Goal: Find specific page/section: Find specific page/section

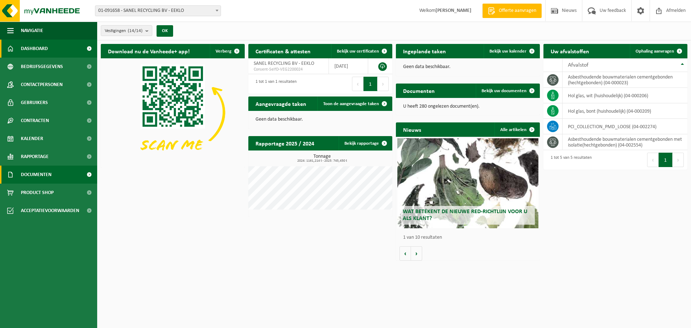
click at [44, 173] on span "Documenten" at bounding box center [36, 175] width 31 height 18
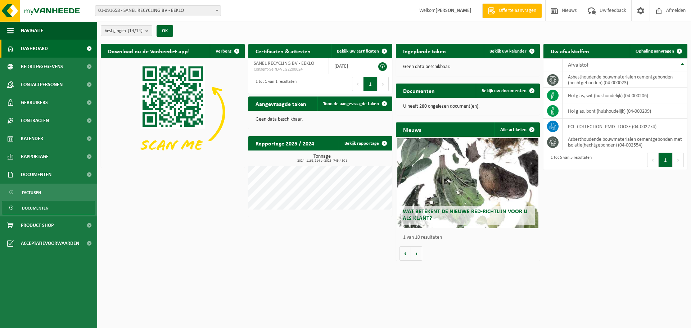
click at [42, 211] on span "Documenten" at bounding box center [35, 208] width 27 height 14
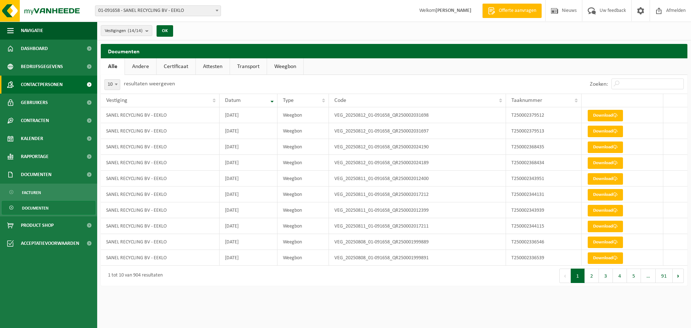
click at [88, 85] on span at bounding box center [89, 85] width 16 height 18
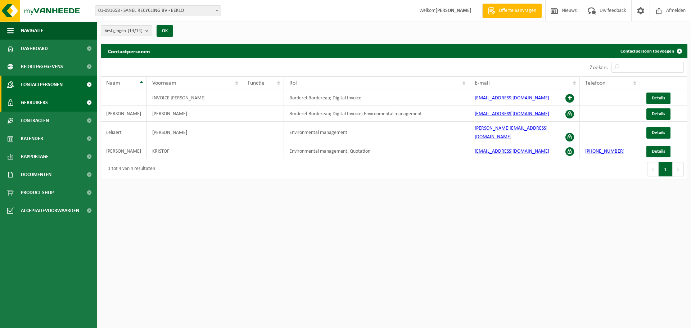
click at [89, 104] on span at bounding box center [89, 103] width 16 height 18
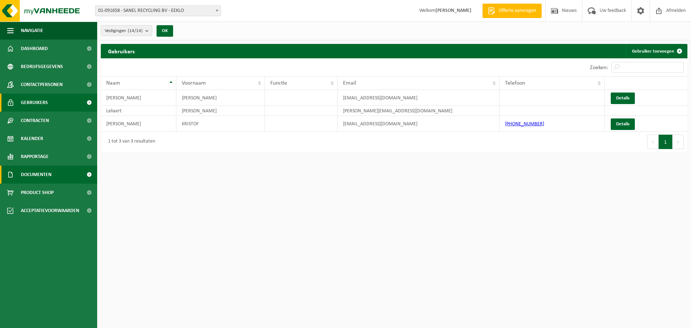
click at [36, 176] on span "Documenten" at bounding box center [36, 175] width 31 height 18
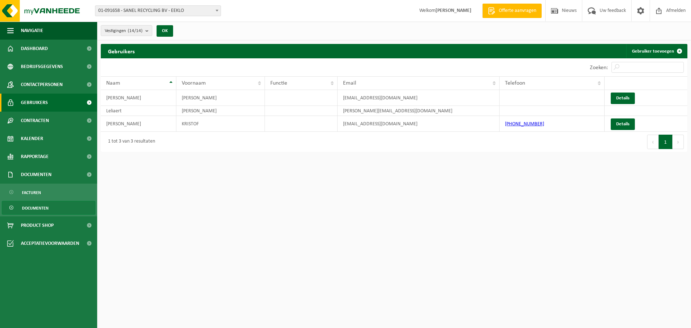
click at [31, 210] on span "Documenten" at bounding box center [35, 208] width 27 height 14
